Goal: Task Accomplishment & Management: Use online tool/utility

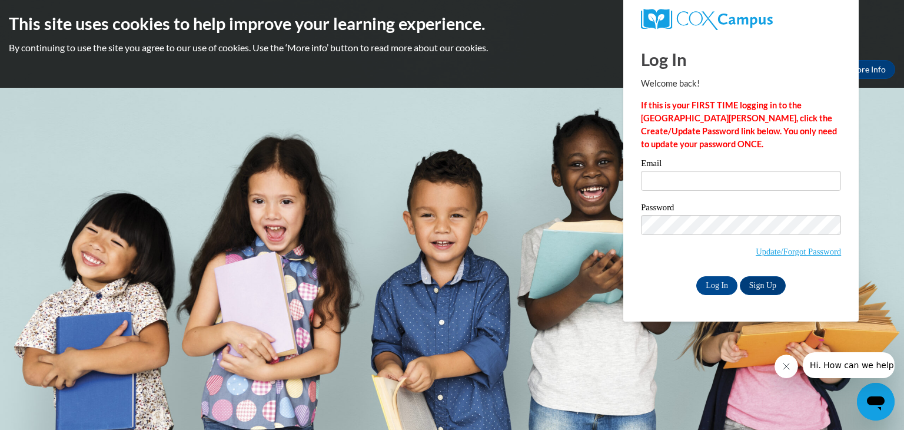
click at [781, 364] on icon "Close message from company" at bounding box center [785, 365] width 9 height 9
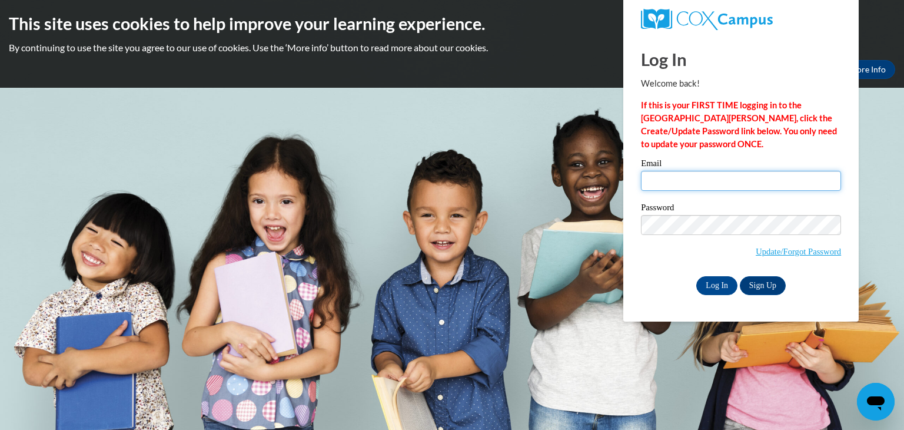
click at [696, 180] on input "Email" at bounding box center [741, 181] width 200 height 20
type input "afiyaevans2@gmail.com"
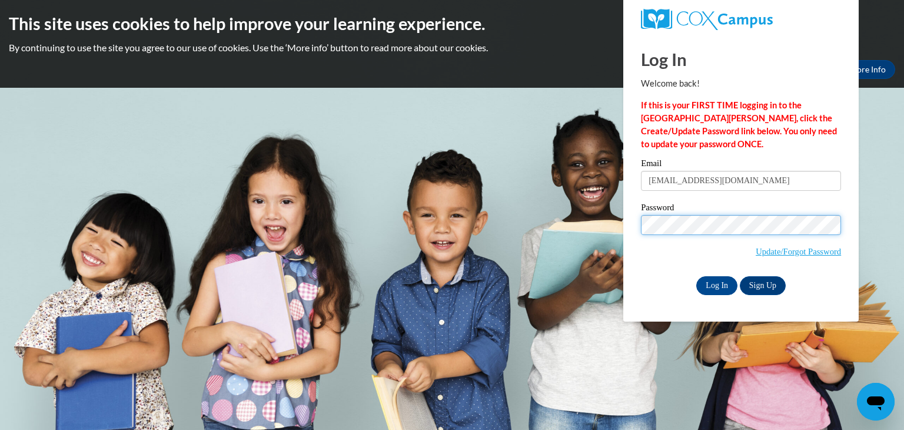
click at [696, 276] on input "Log In" at bounding box center [716, 285] width 41 height 19
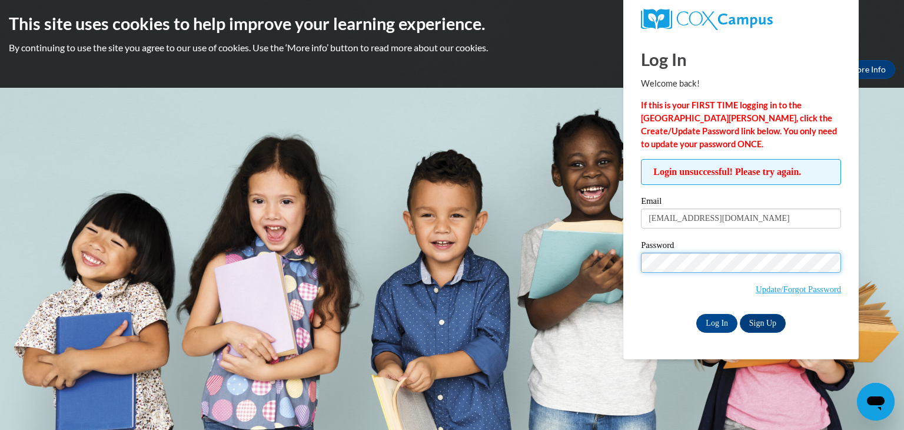
click at [696, 314] on input "Log In" at bounding box center [716, 323] width 41 height 19
click at [714, 321] on input "Log In" at bounding box center [716, 323] width 41 height 19
click at [696, 314] on input "Log In" at bounding box center [716, 323] width 41 height 19
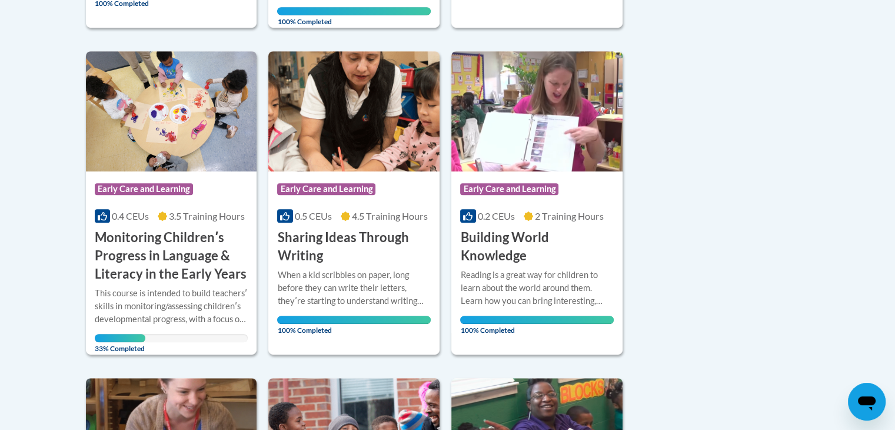
scroll to position [589, 0]
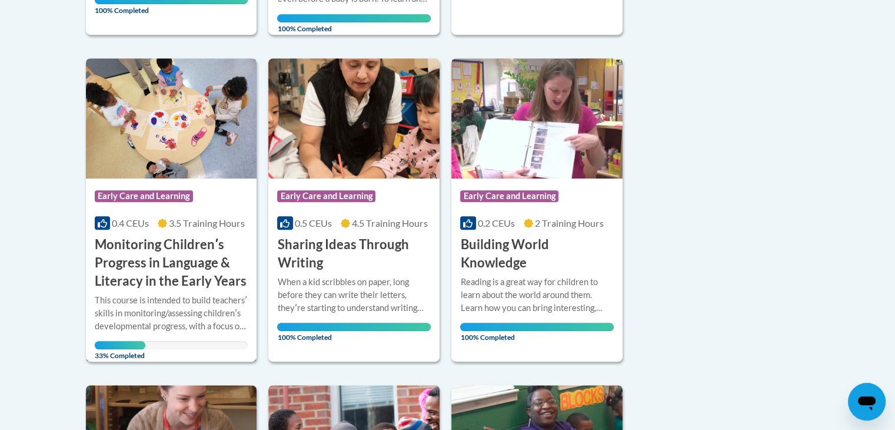
click at [193, 127] on img at bounding box center [171, 118] width 171 height 120
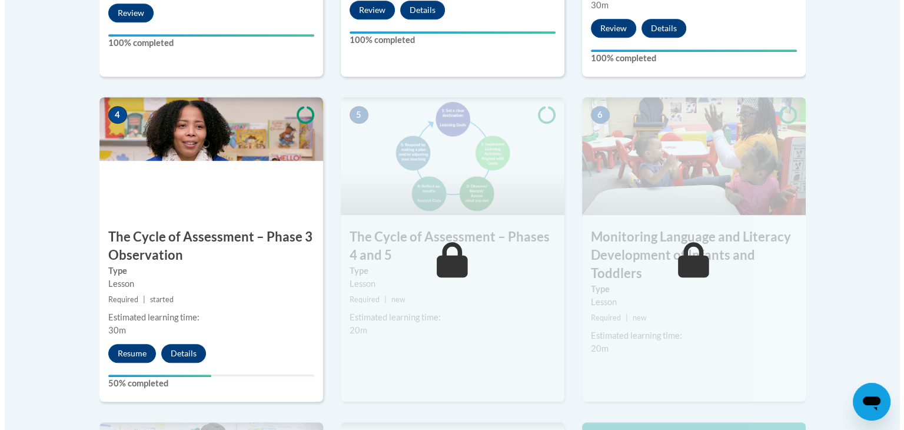
scroll to position [648, 0]
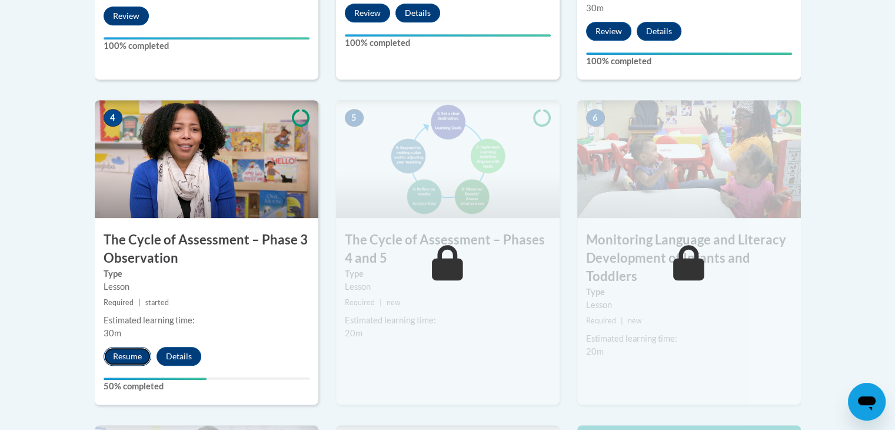
click at [133, 349] on button "Resume" at bounding box center [128, 356] width 48 height 19
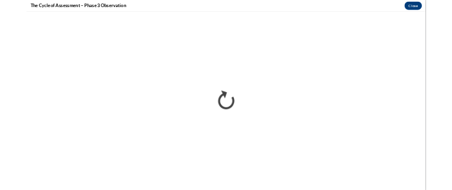
scroll to position [0, 0]
